Goal: Task Accomplishment & Management: Manage account settings

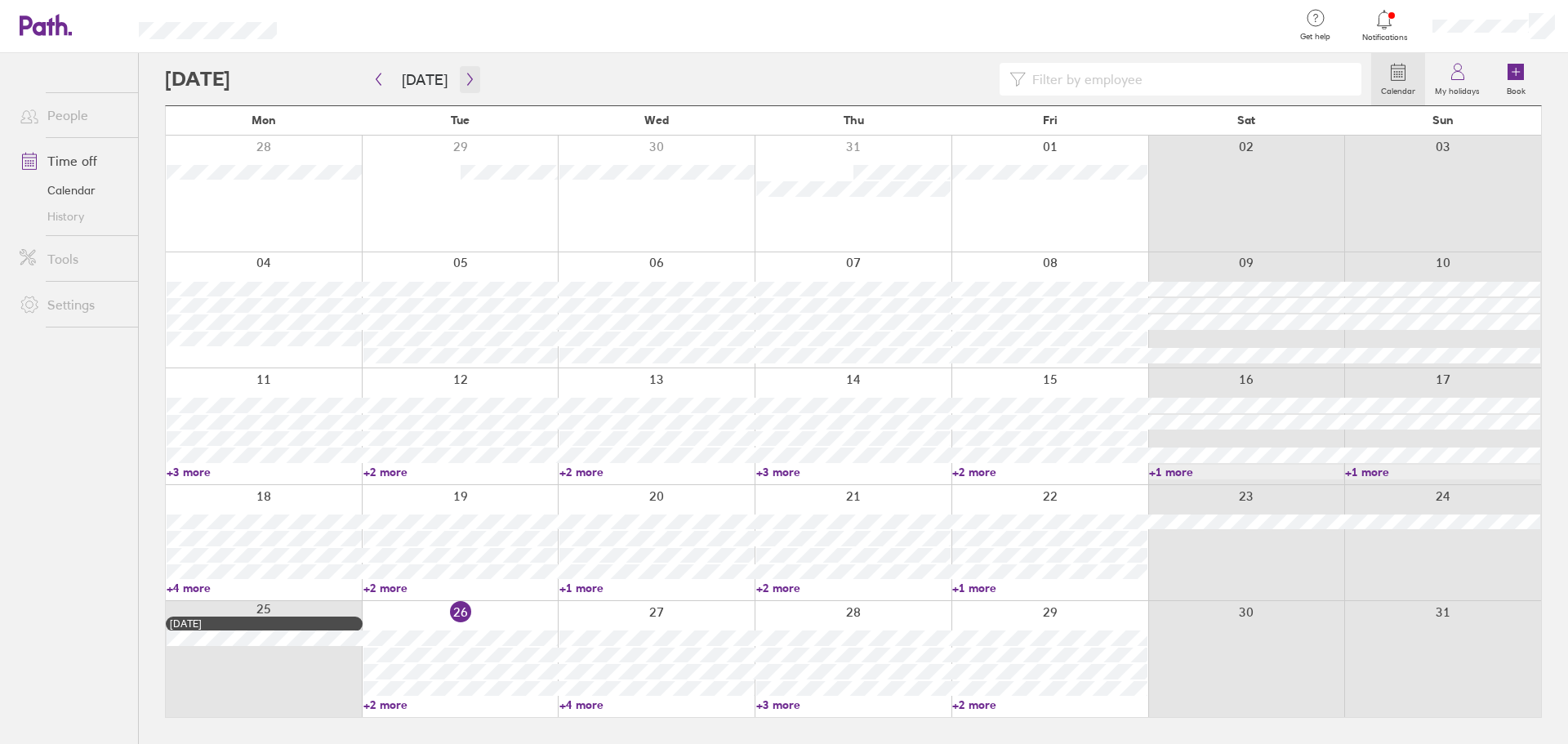
click at [464, 78] on icon "button" at bounding box center [469, 79] width 12 height 13
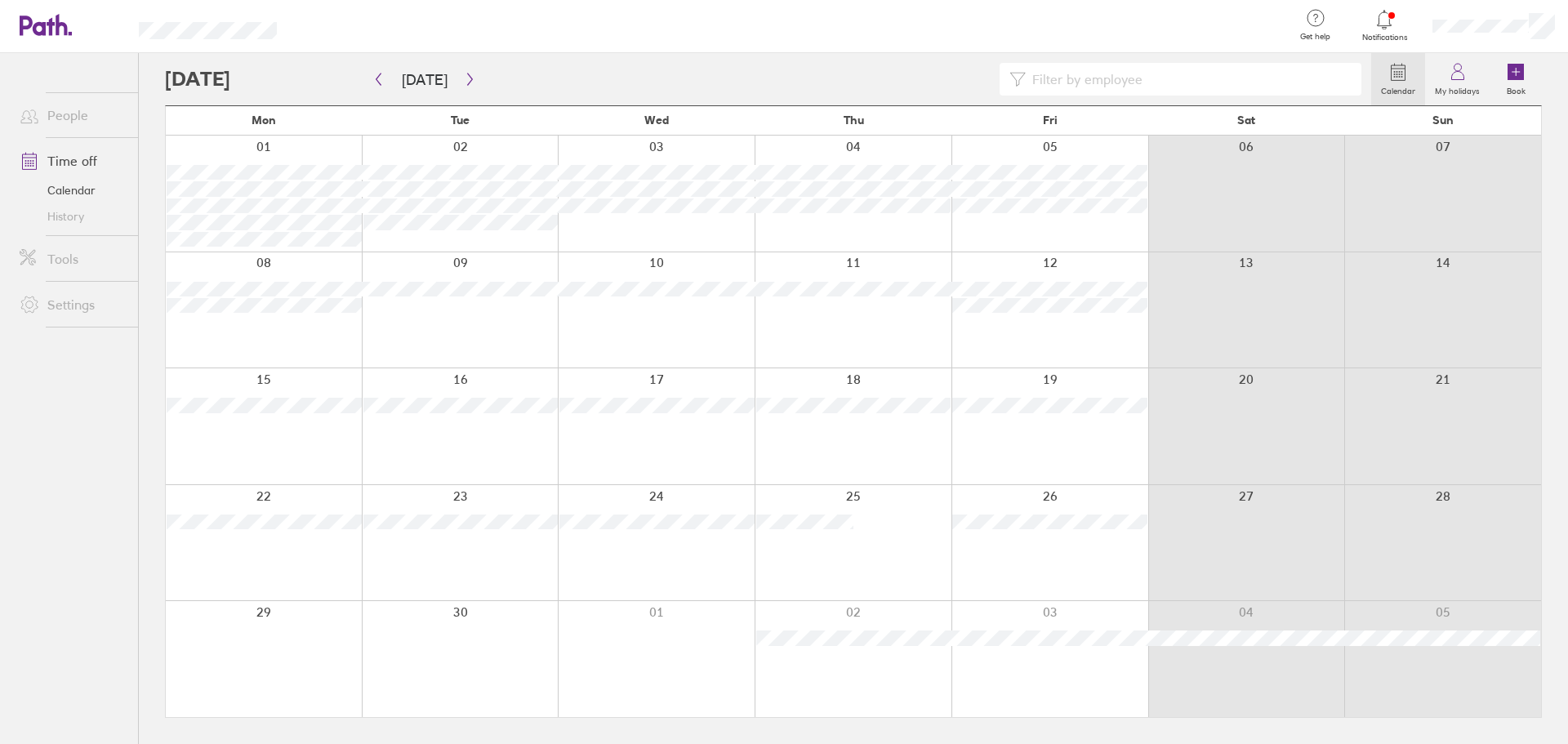
click at [1382, 27] on icon at bounding box center [1384, 19] width 20 height 20
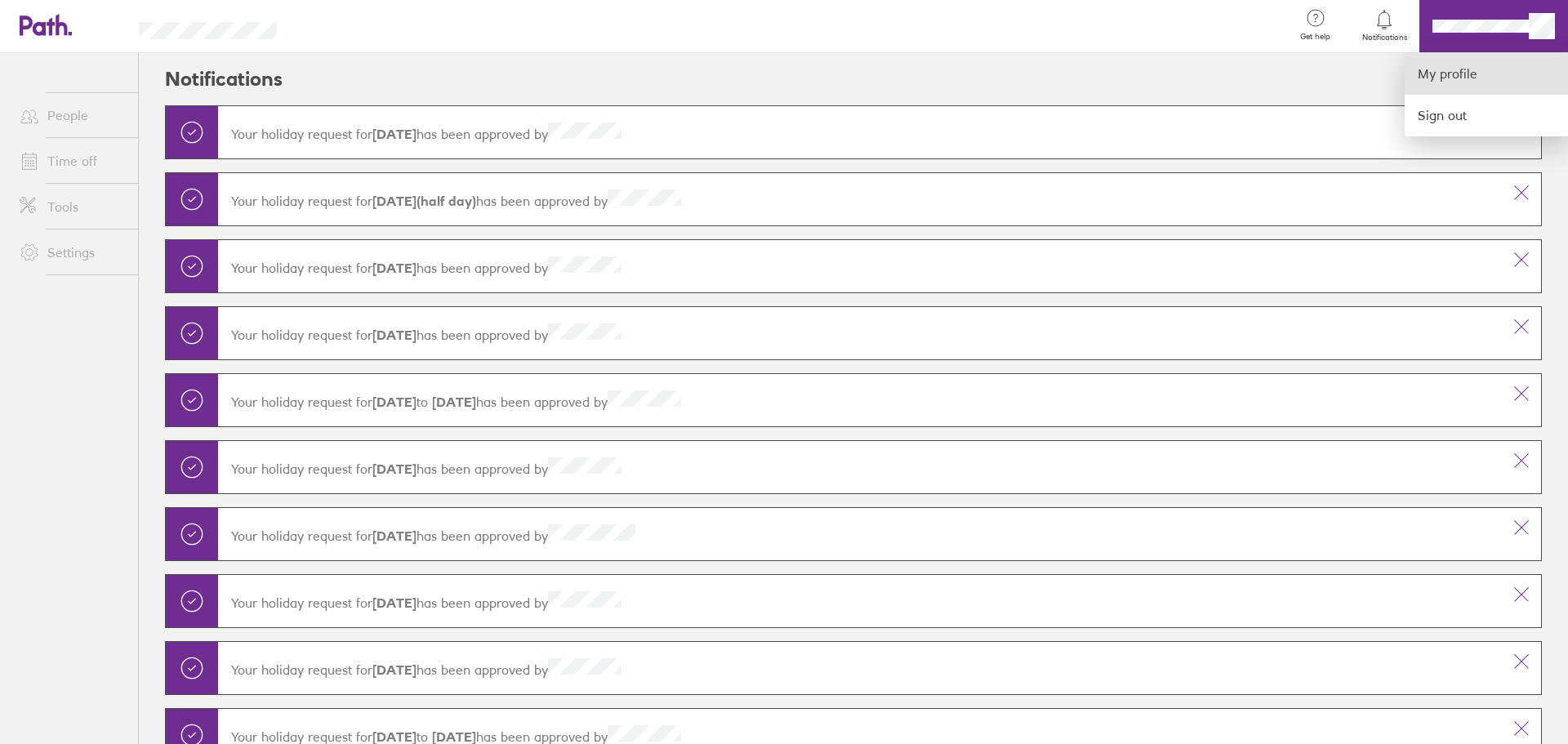
click at [1445, 70] on link "My profile" at bounding box center [1486, 74] width 163 height 42
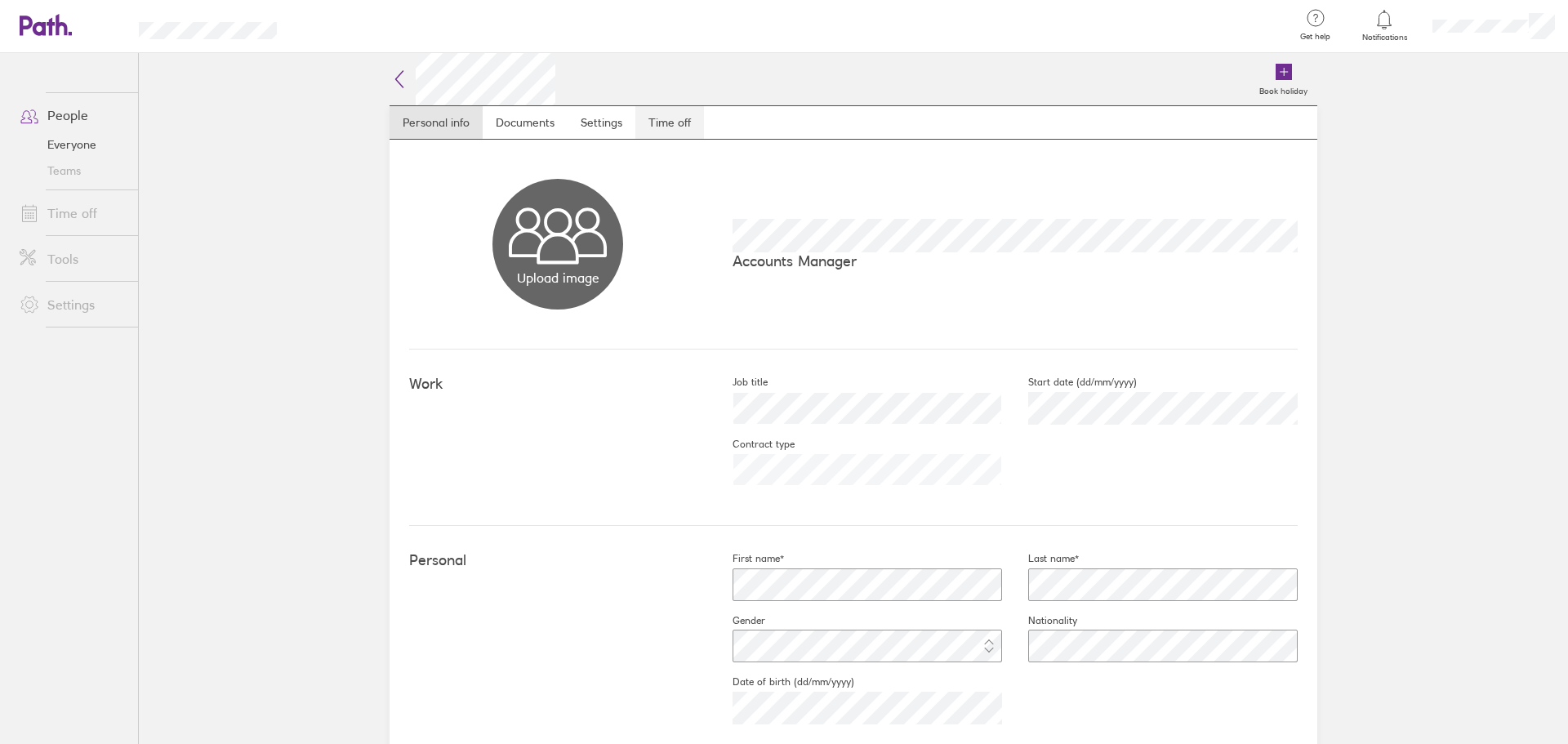
click at [656, 126] on link "Time off" at bounding box center [670, 122] width 69 height 33
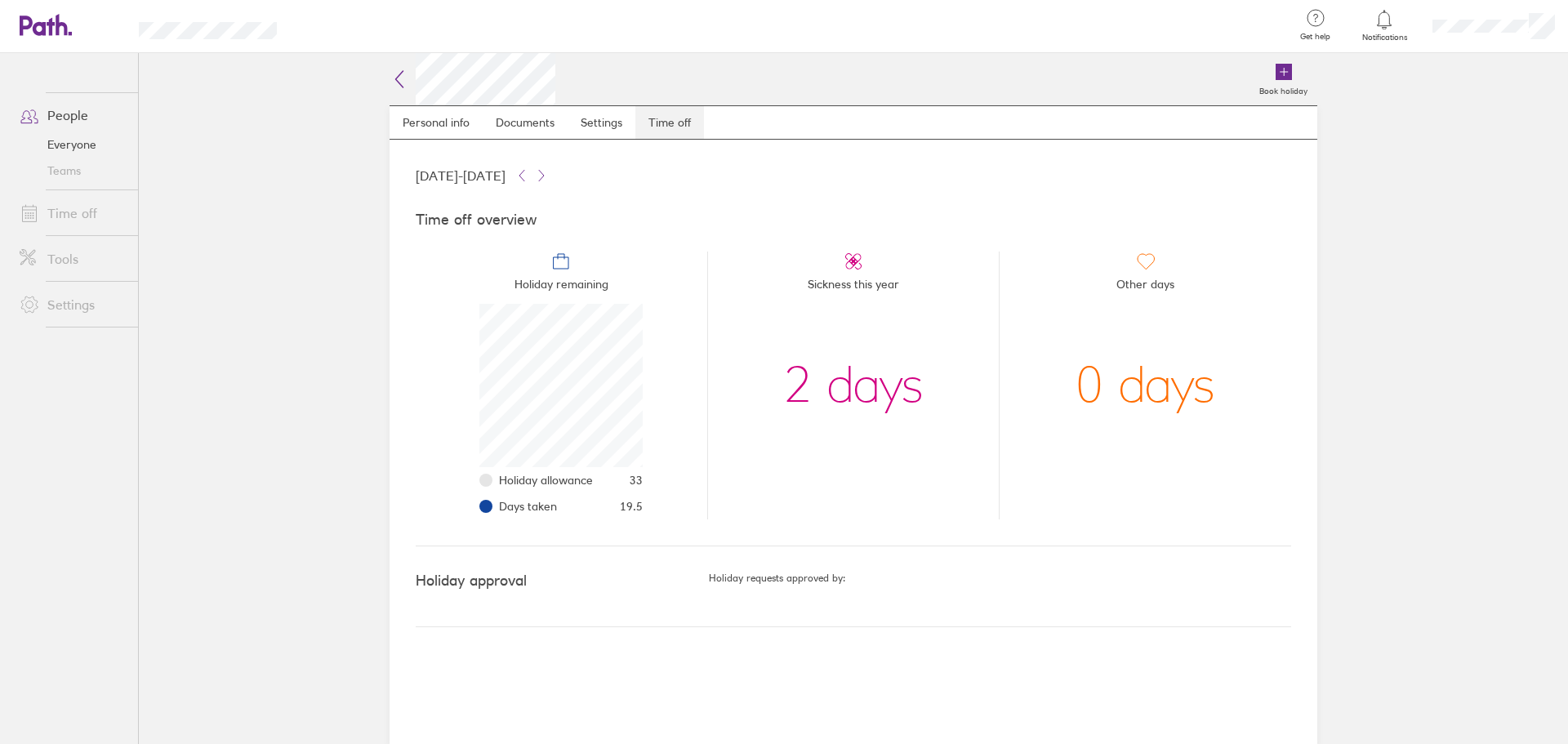
scroll to position [163, 163]
